Goal: Task Accomplishment & Management: Manage account settings

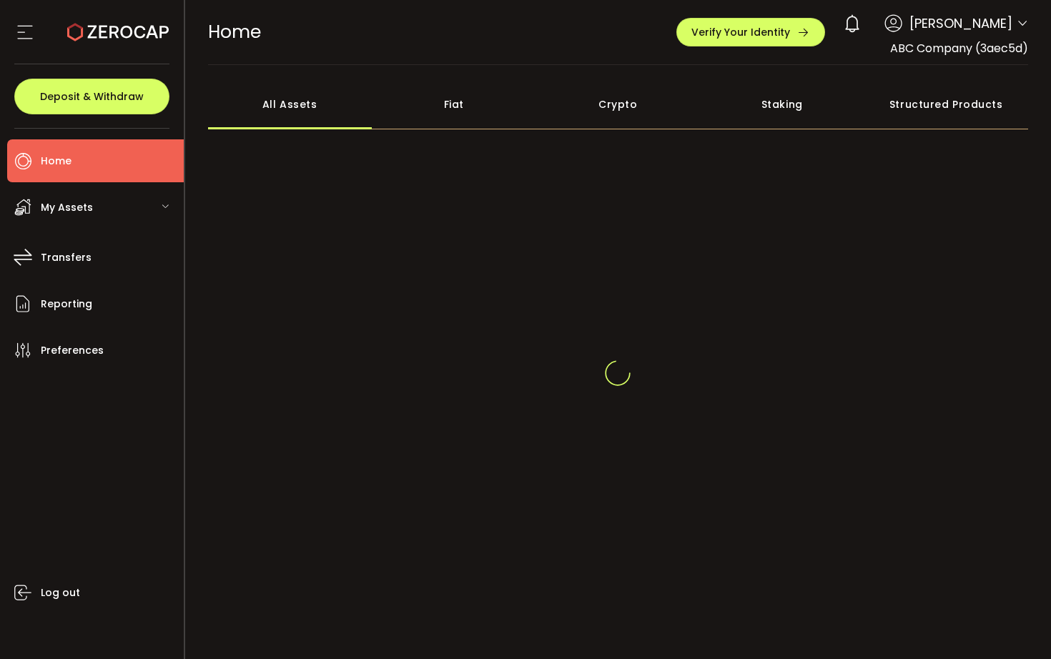
click at [1017, 24] on icon at bounding box center [1022, 23] width 11 height 11
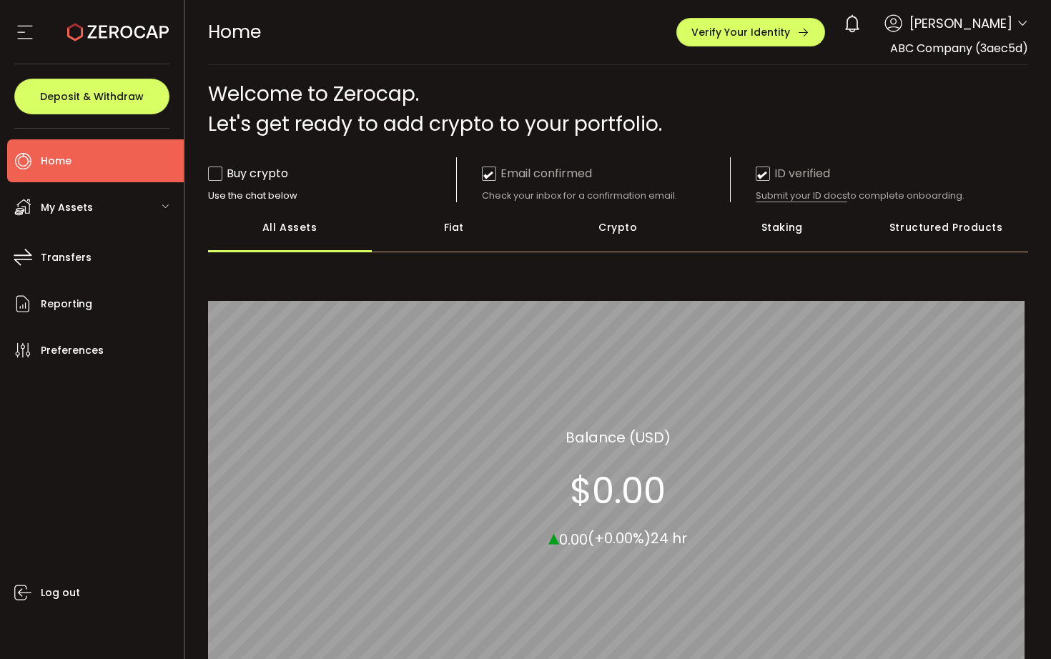
click at [1017, 21] on icon at bounding box center [1022, 23] width 11 height 11
click at [1030, 23] on header "PDF is being processed and will download to your computer HOME Buy Power $0.00 …" at bounding box center [618, 32] width 867 height 65
click at [1017, 23] on icon at bounding box center [1022, 23] width 11 height 11
click at [1017, 26] on icon at bounding box center [1022, 23] width 11 height 11
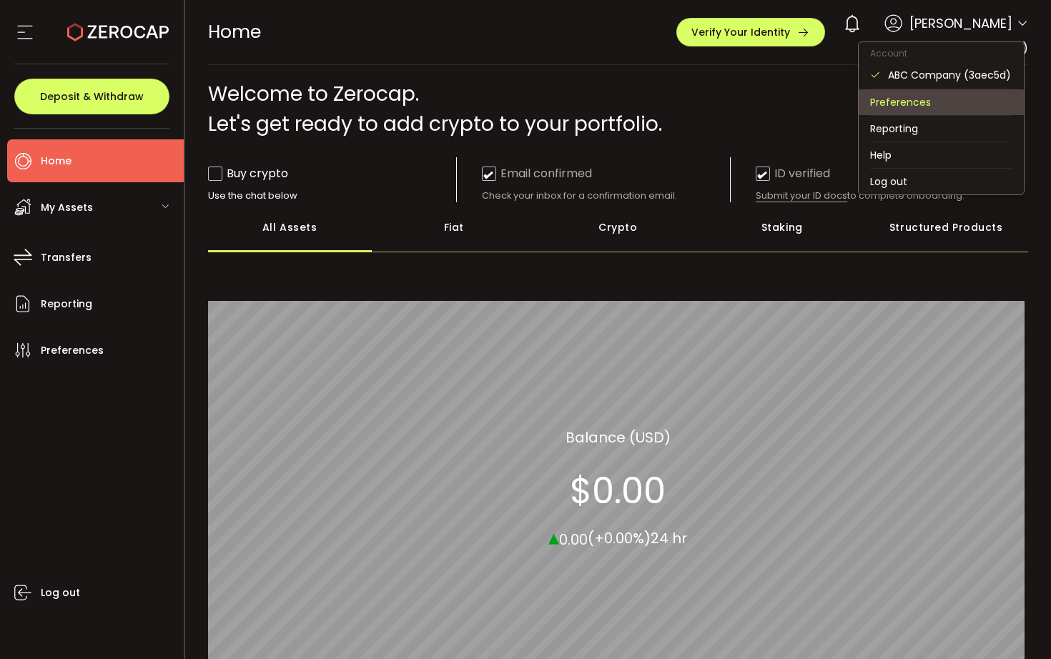
click at [915, 96] on li "Preferences" at bounding box center [941, 102] width 165 height 26
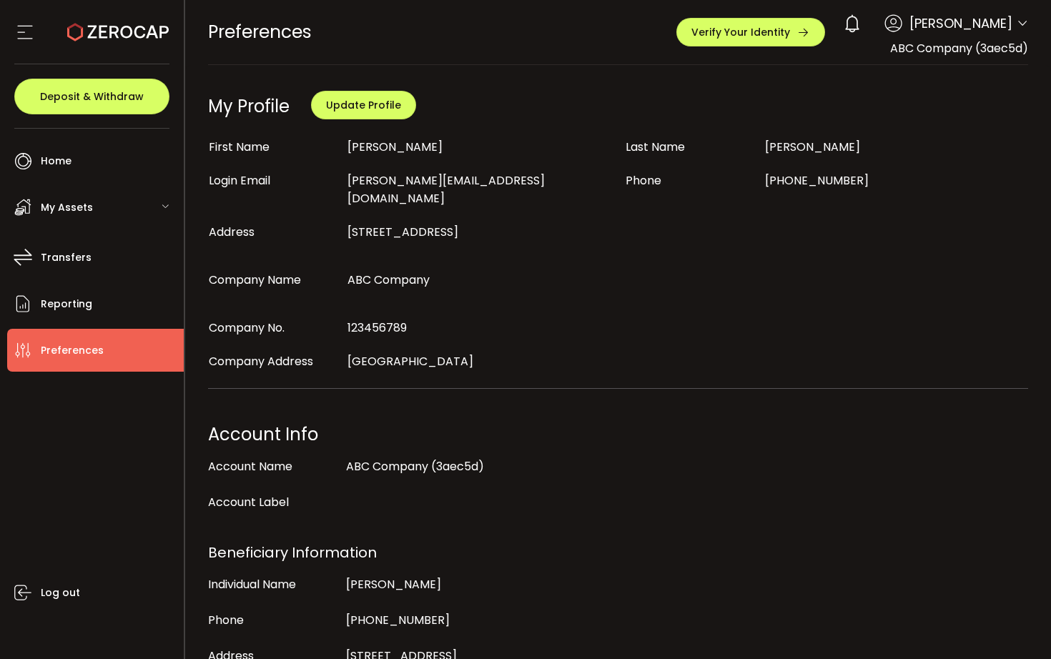
click at [24, 31] on icon at bounding box center [24, 31] width 21 height 21
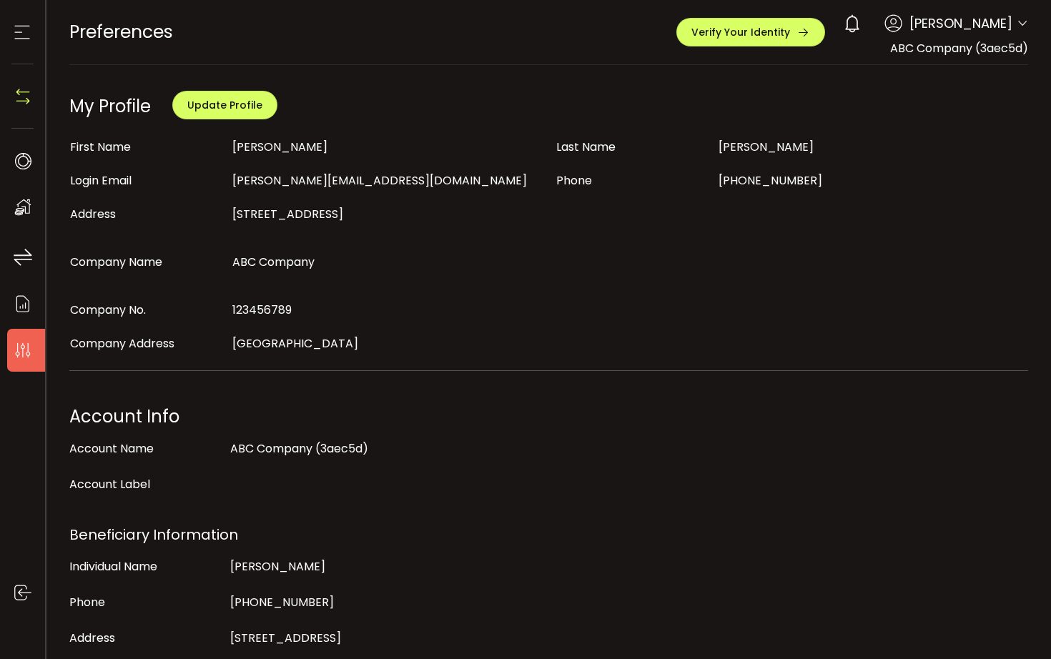
click at [24, 31] on icon at bounding box center [21, 31] width 21 height 21
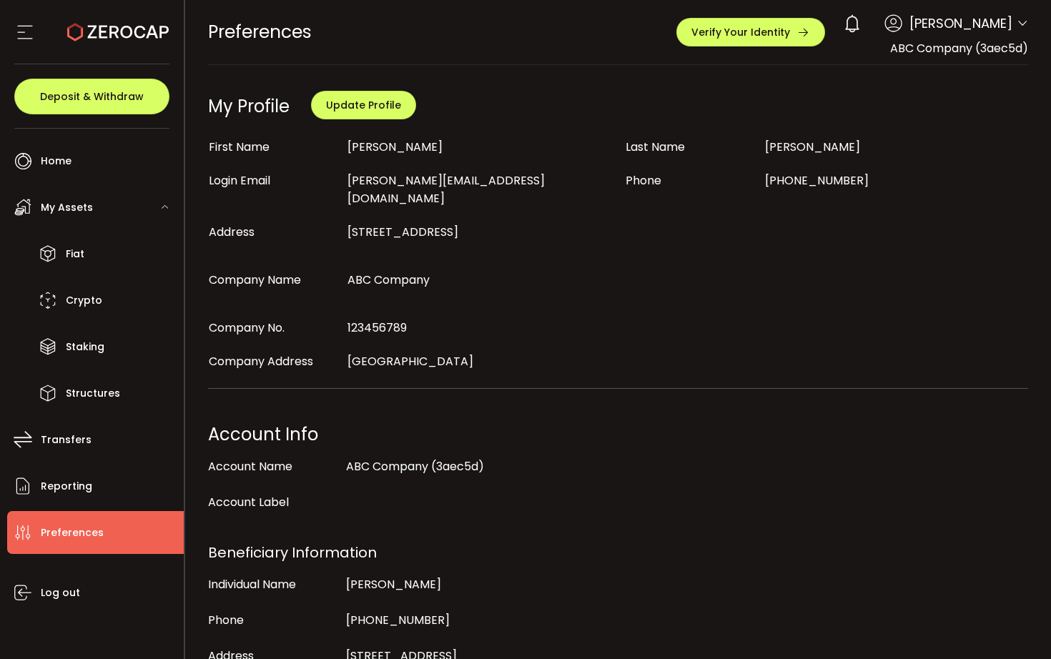
click at [1017, 26] on icon at bounding box center [1022, 23] width 11 height 11
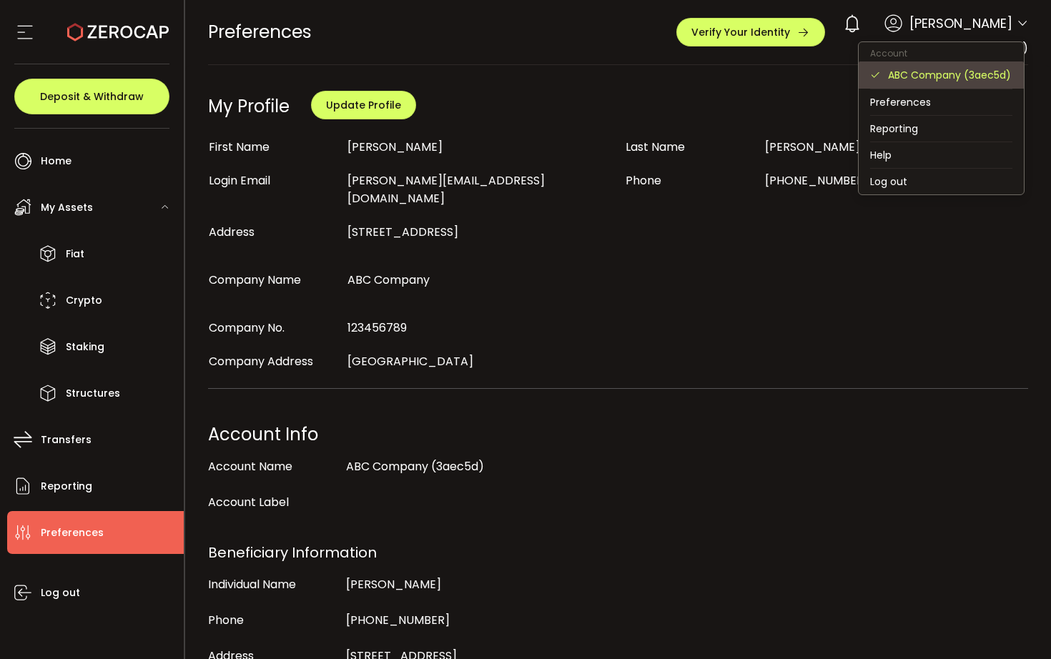
click at [898, 69] on div "ABC Company (3aec5d)" at bounding box center [950, 75] width 124 height 16
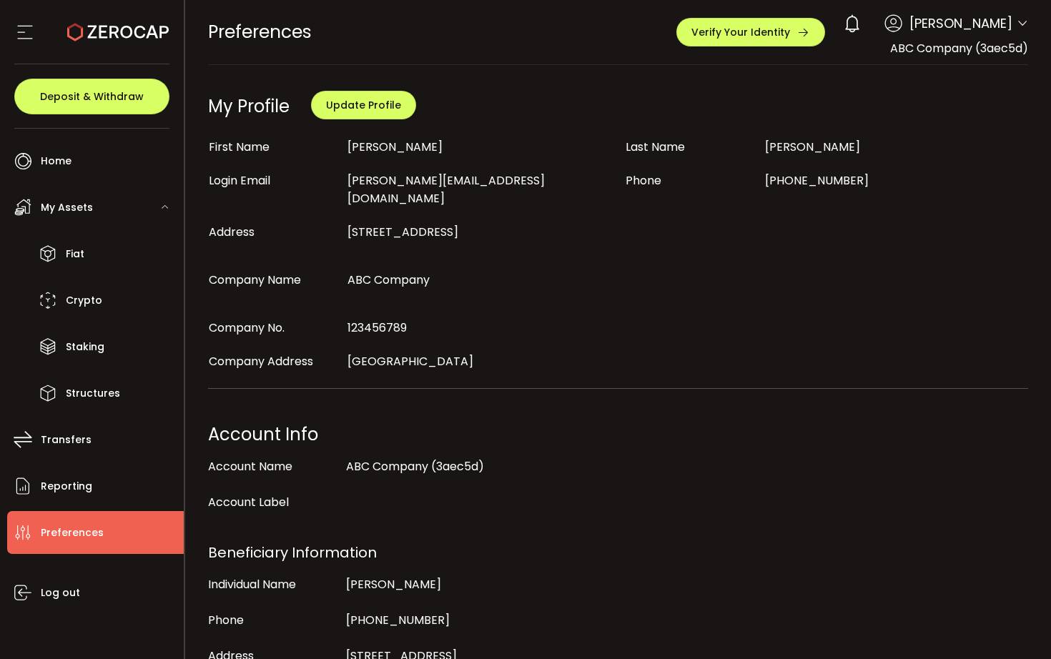
click at [628, 51] on div "PREFERENCES Buy Power $0.00 USD Preferences Preferences Verify Your Identity 0 …" at bounding box center [618, 32] width 821 height 64
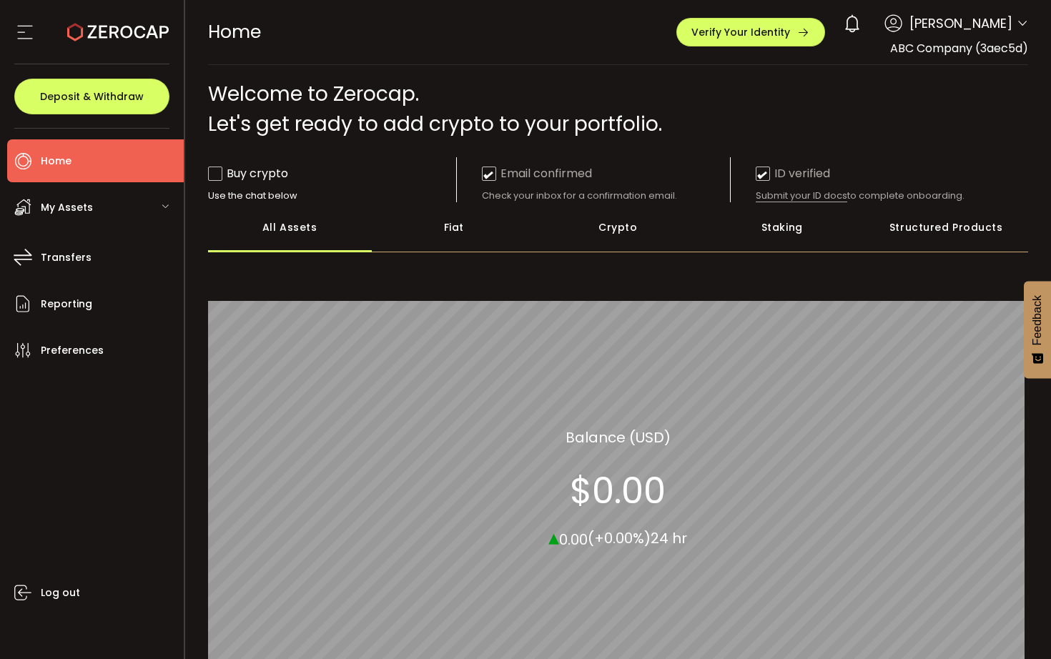
click at [1019, 28] on icon at bounding box center [1022, 23] width 11 height 11
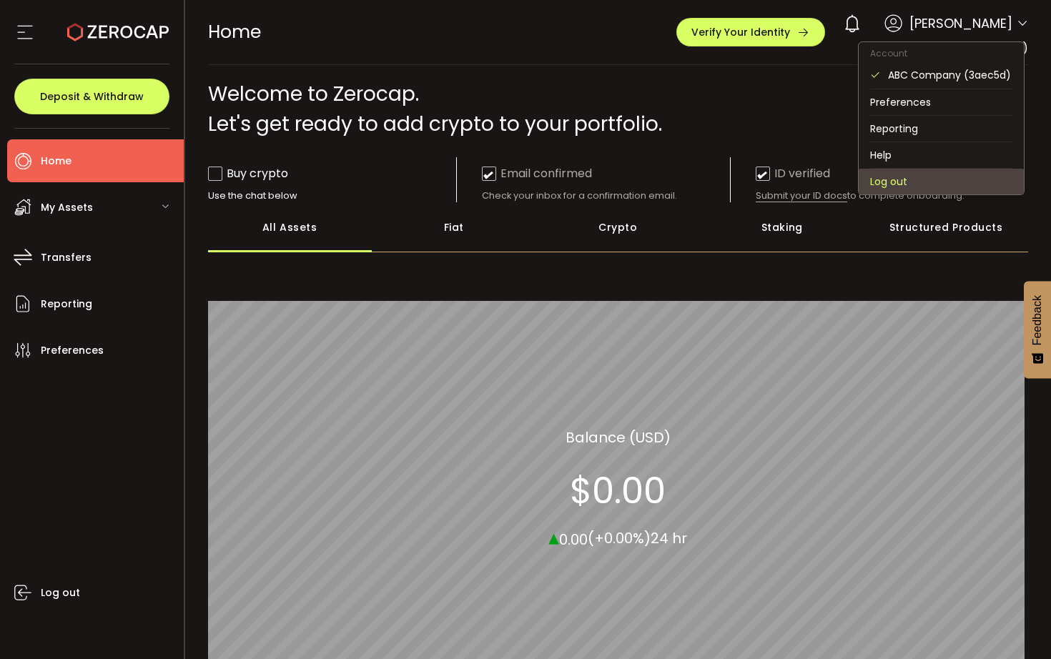
click at [903, 175] on li "Log out" at bounding box center [941, 182] width 165 height 26
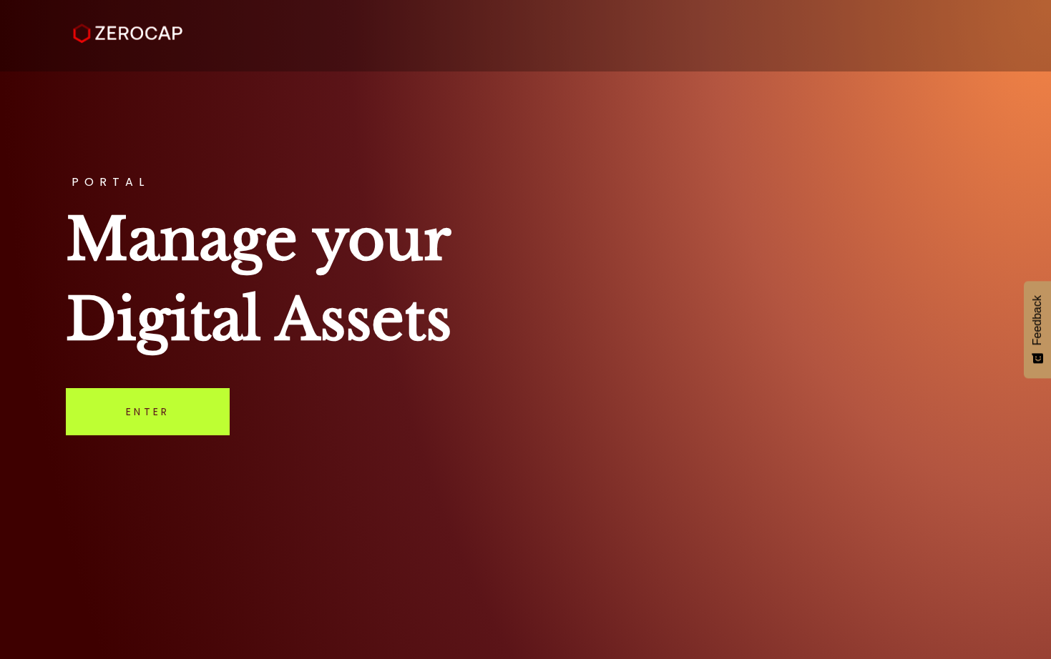
click at [151, 407] on link "Enter" at bounding box center [148, 411] width 164 height 47
